Goal: Check status

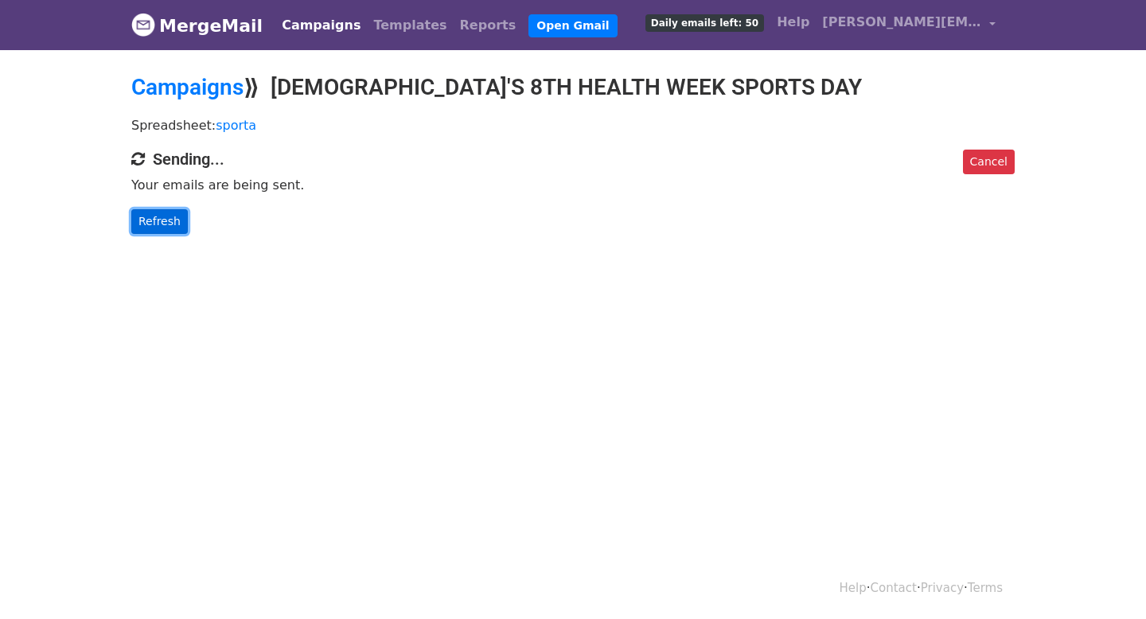
click at [157, 221] on link "Refresh" at bounding box center [159, 221] width 56 height 25
click at [155, 216] on link "Refresh" at bounding box center [159, 221] width 56 height 25
